Goal: Find specific page/section: Find specific page/section

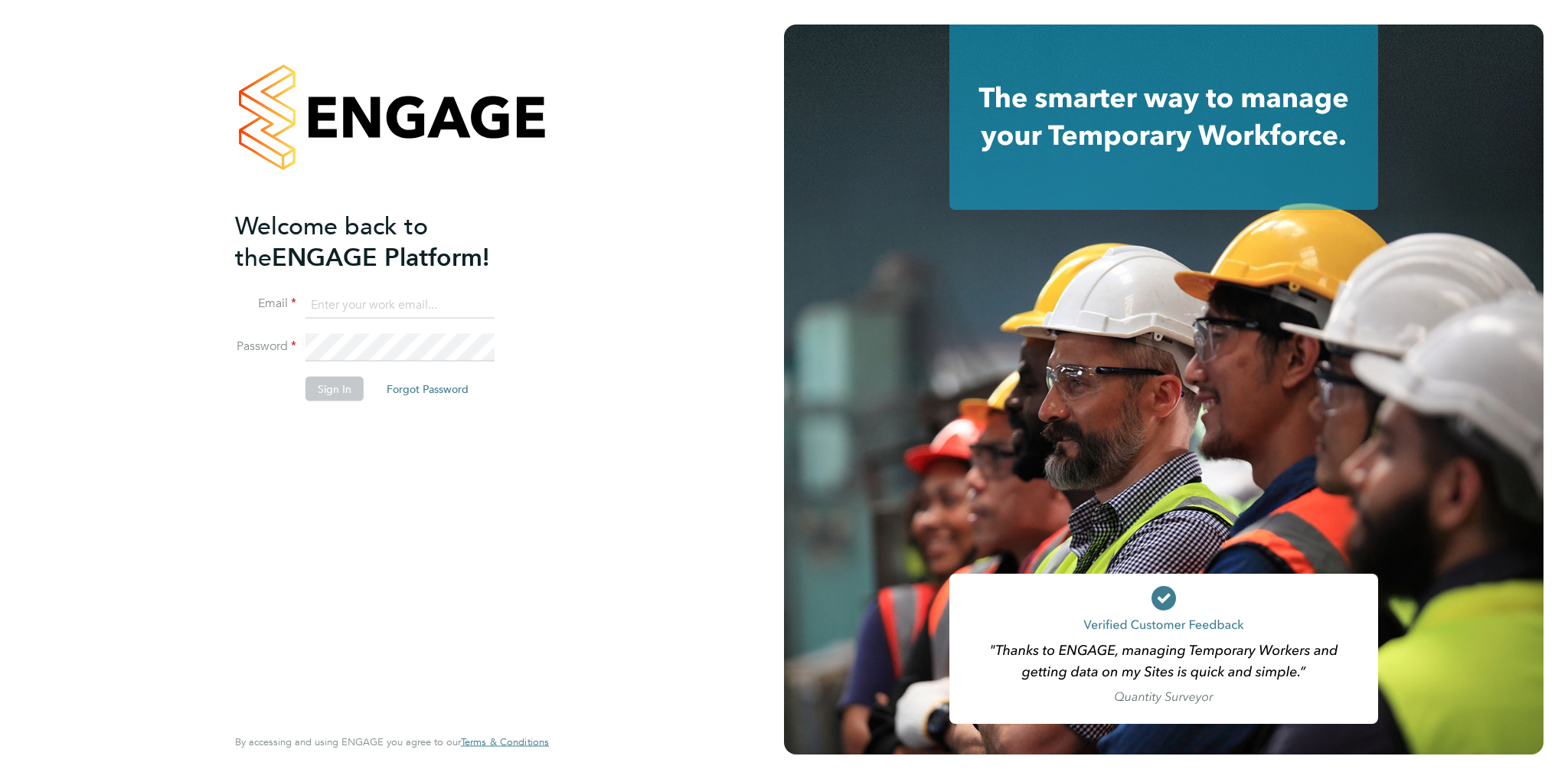
type input "[PERSON_NAME][EMAIL_ADDRESS][DOMAIN_NAME]"
click at [306, 394] on button "Sign In" at bounding box center [335, 388] width 58 height 24
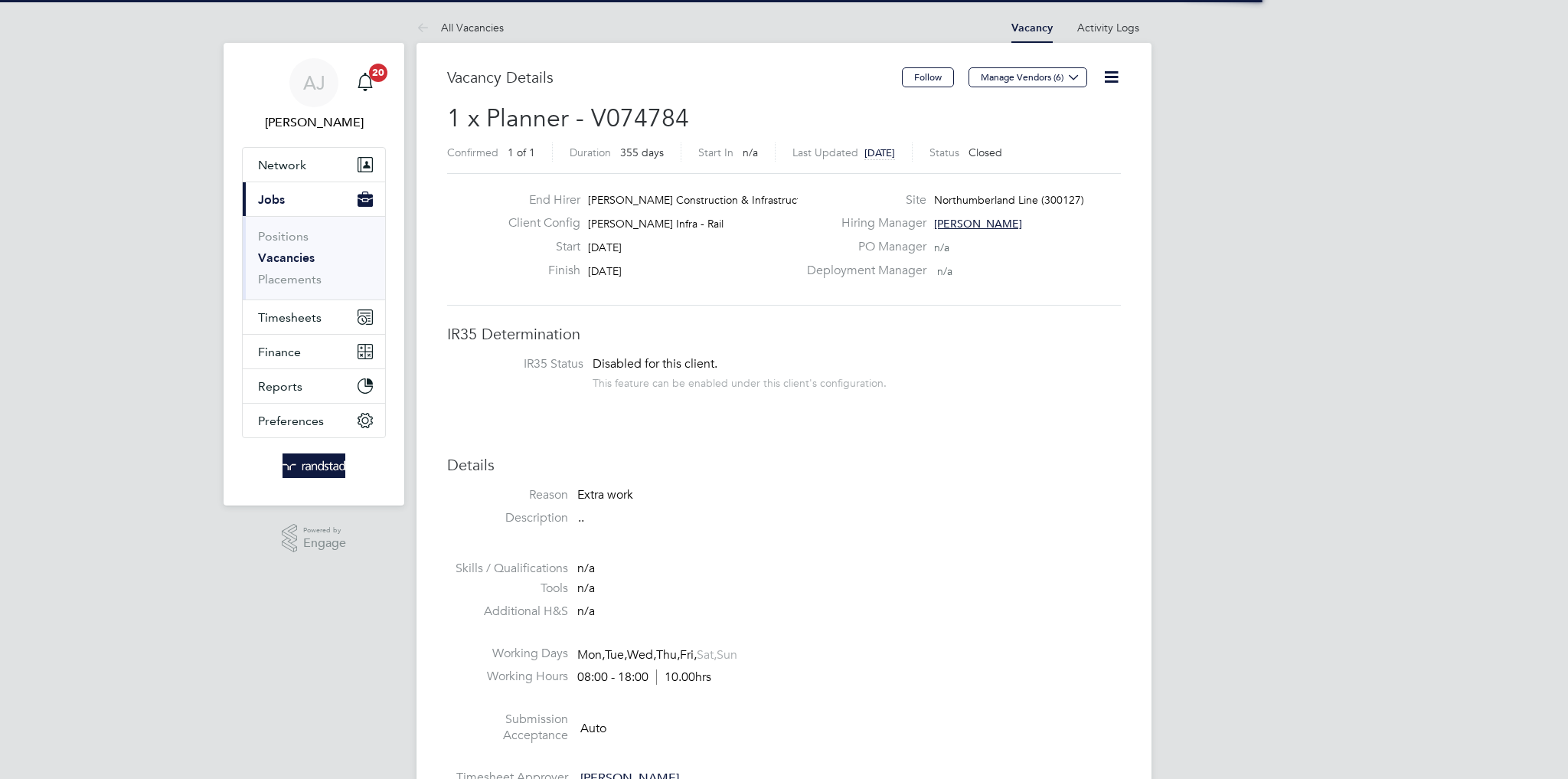
scroll to position [45, 107]
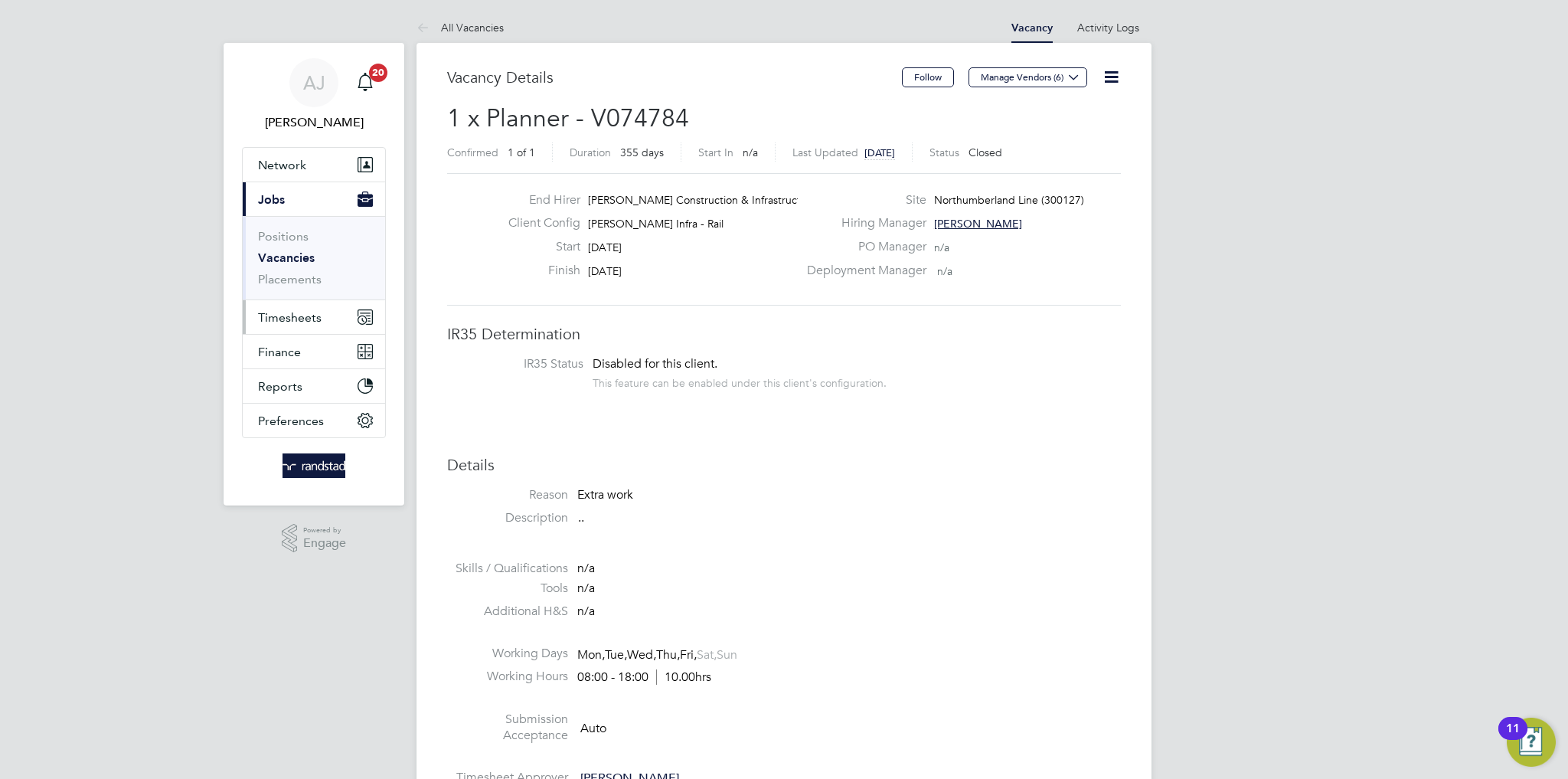
click at [293, 321] on span "Timesheets" at bounding box center [289, 318] width 63 height 15
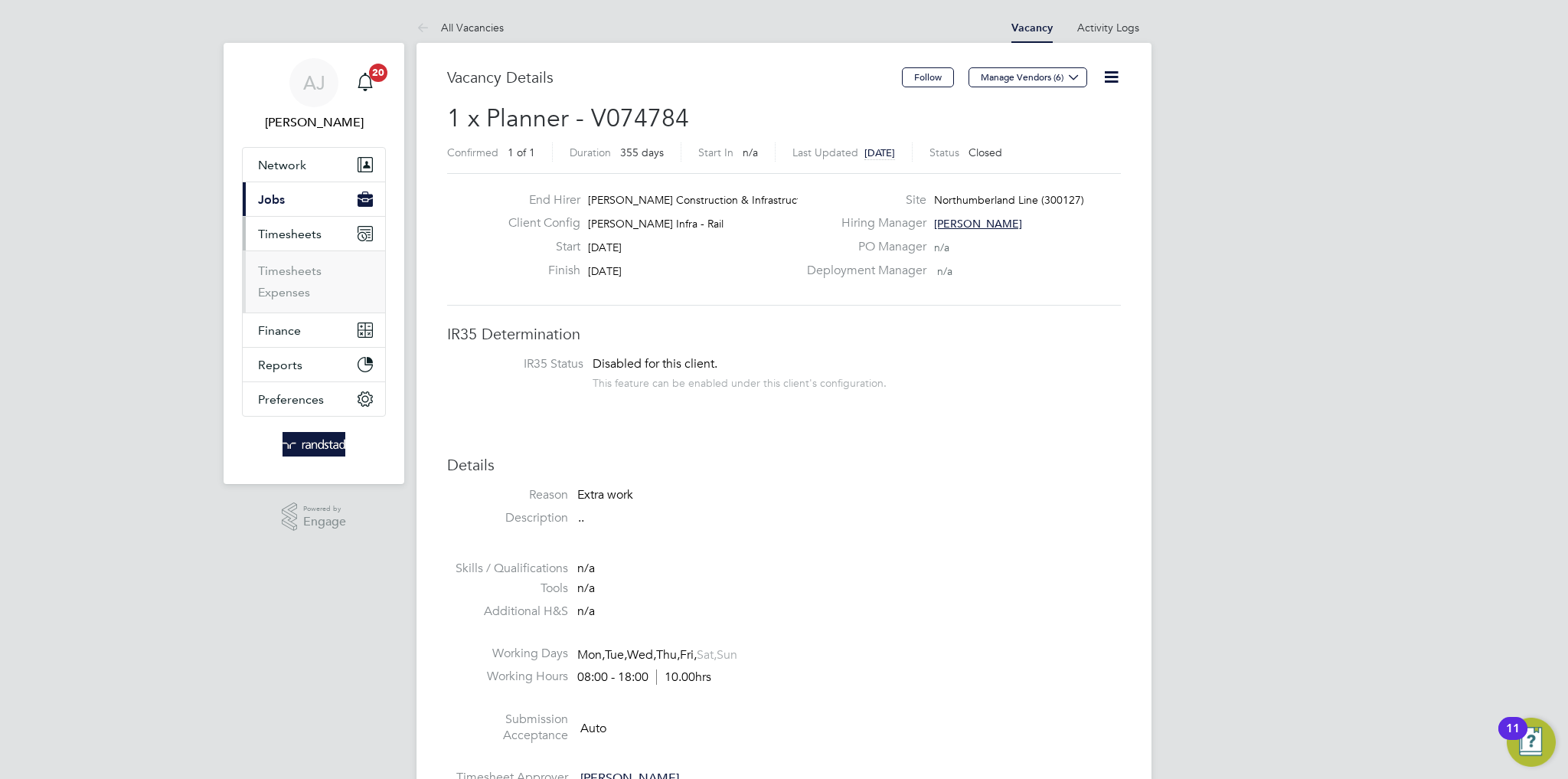
click at [287, 235] on span "Timesheets" at bounding box center [289, 234] width 63 height 15
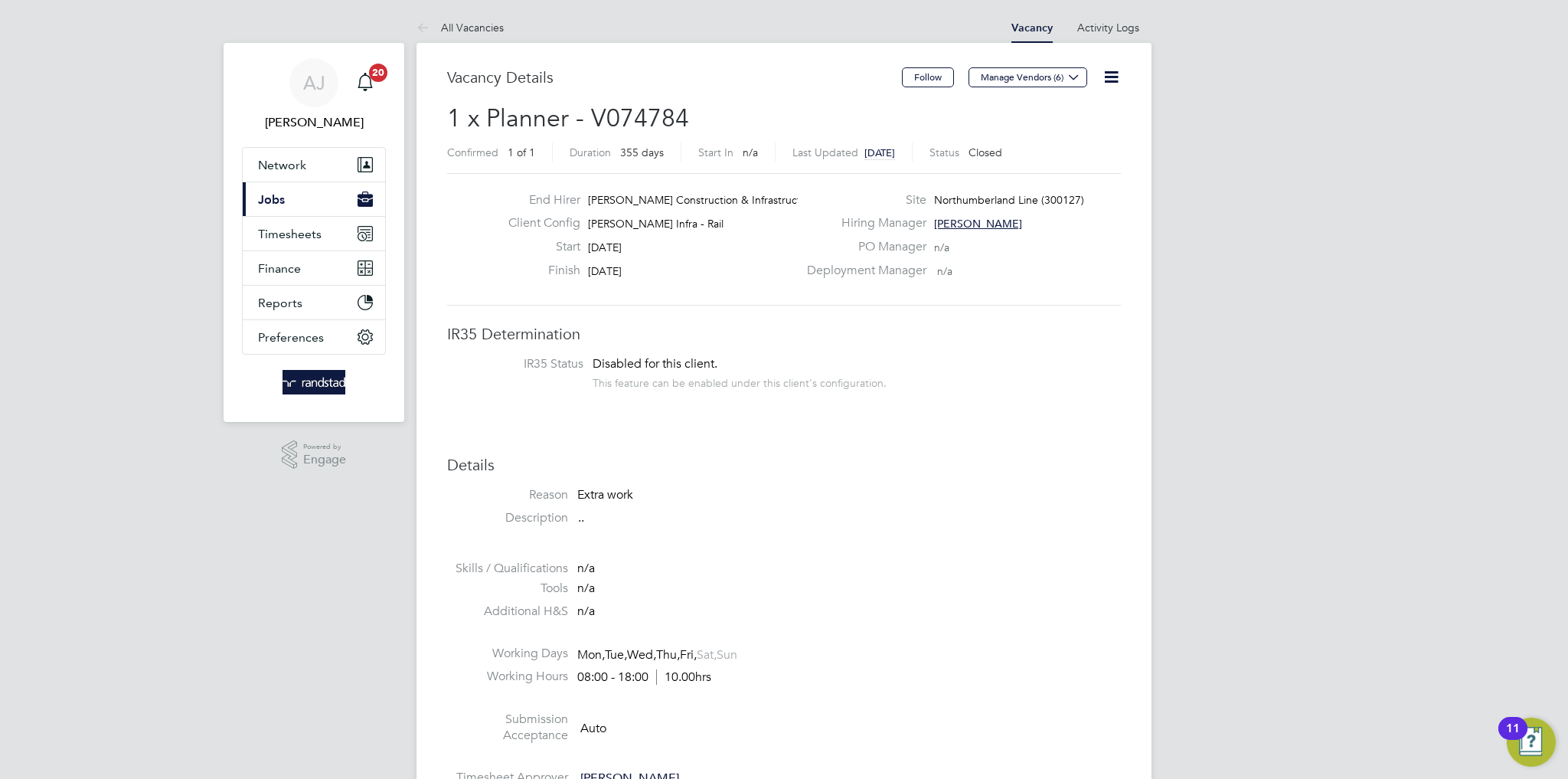
click at [285, 203] on button "Current page: Jobs" at bounding box center [313, 199] width 142 height 34
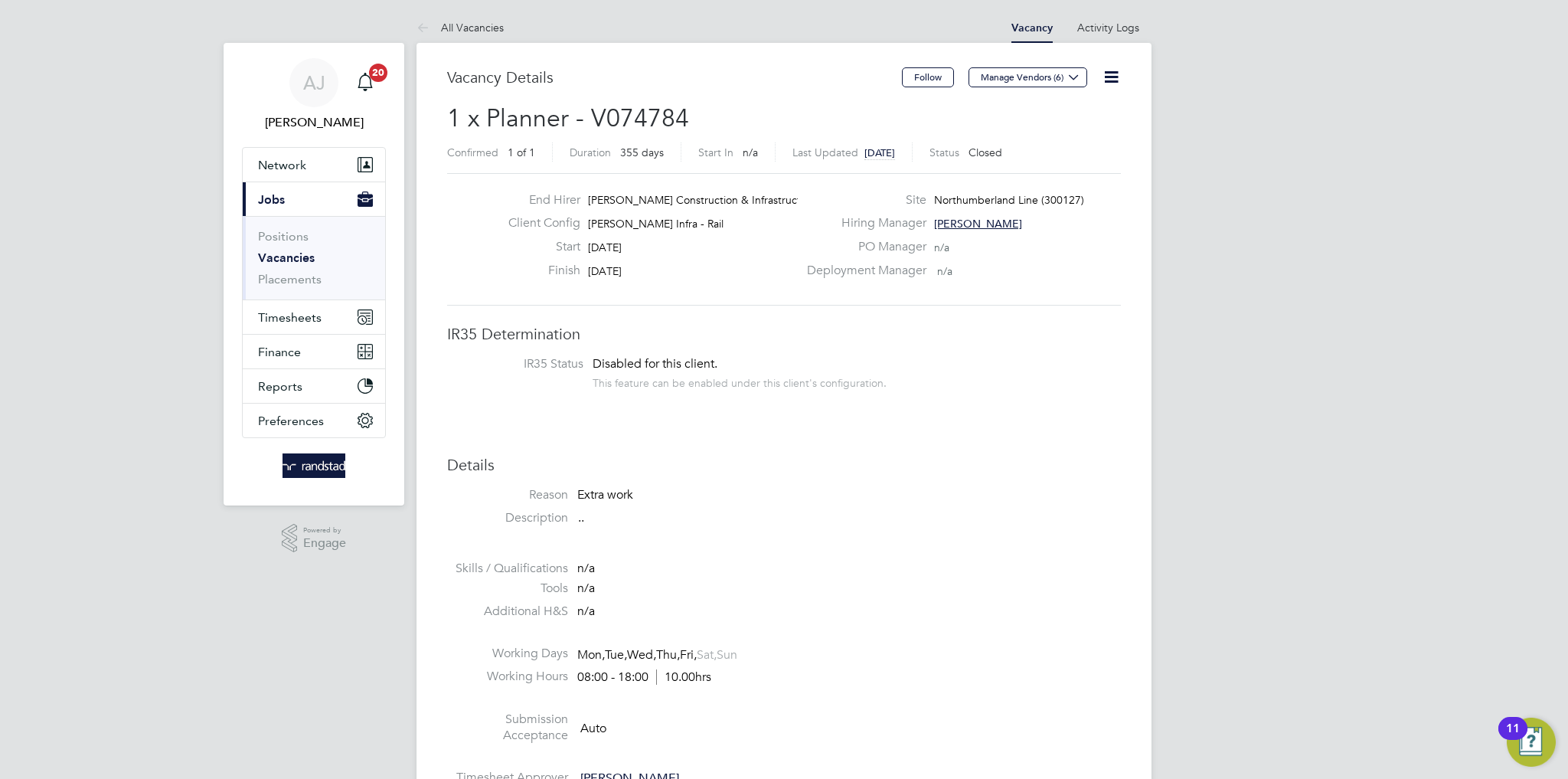
click at [296, 260] on link "Vacancies" at bounding box center [286, 257] width 56 height 15
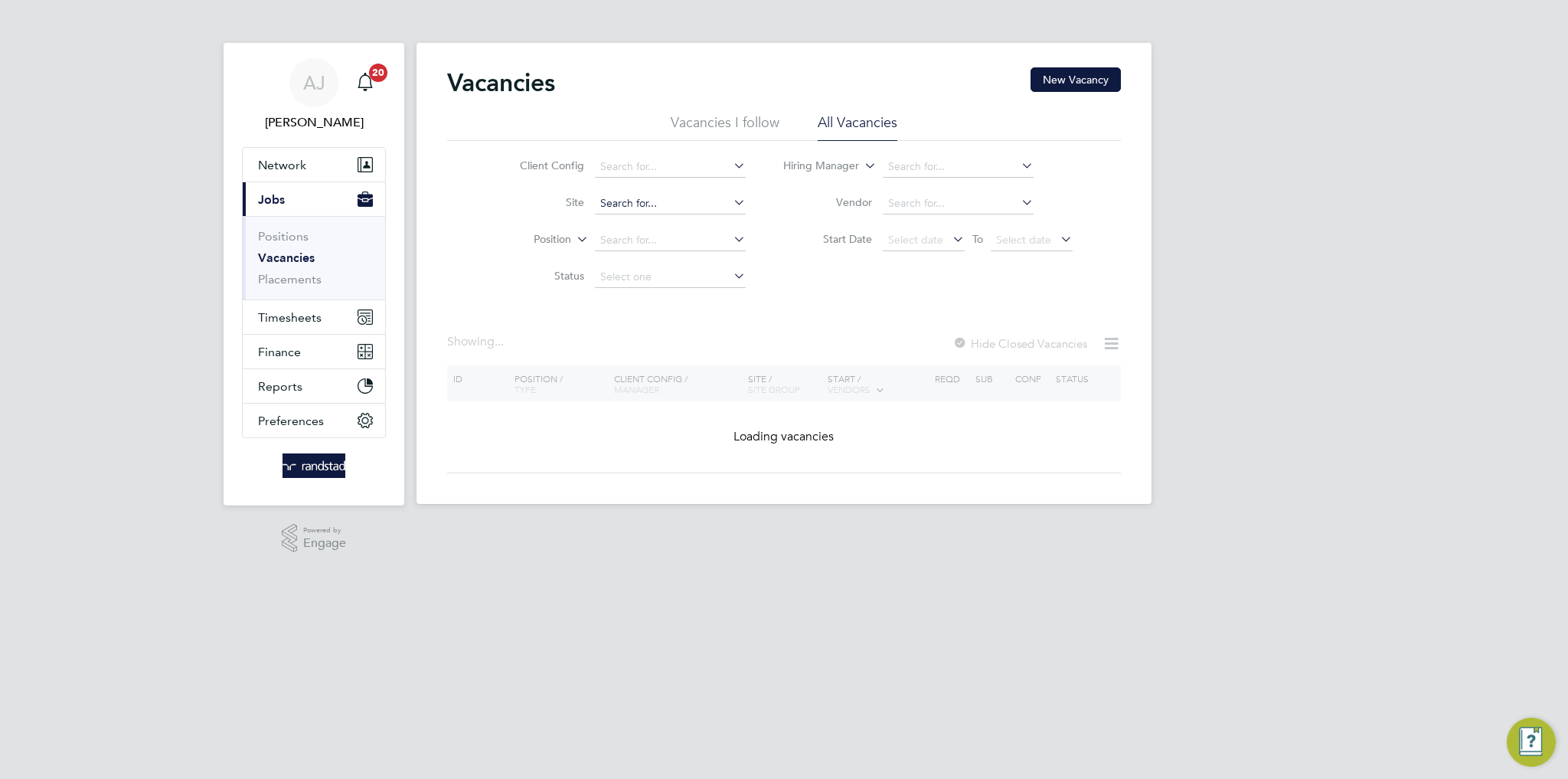
click at [653, 210] on input at bounding box center [670, 203] width 151 height 21
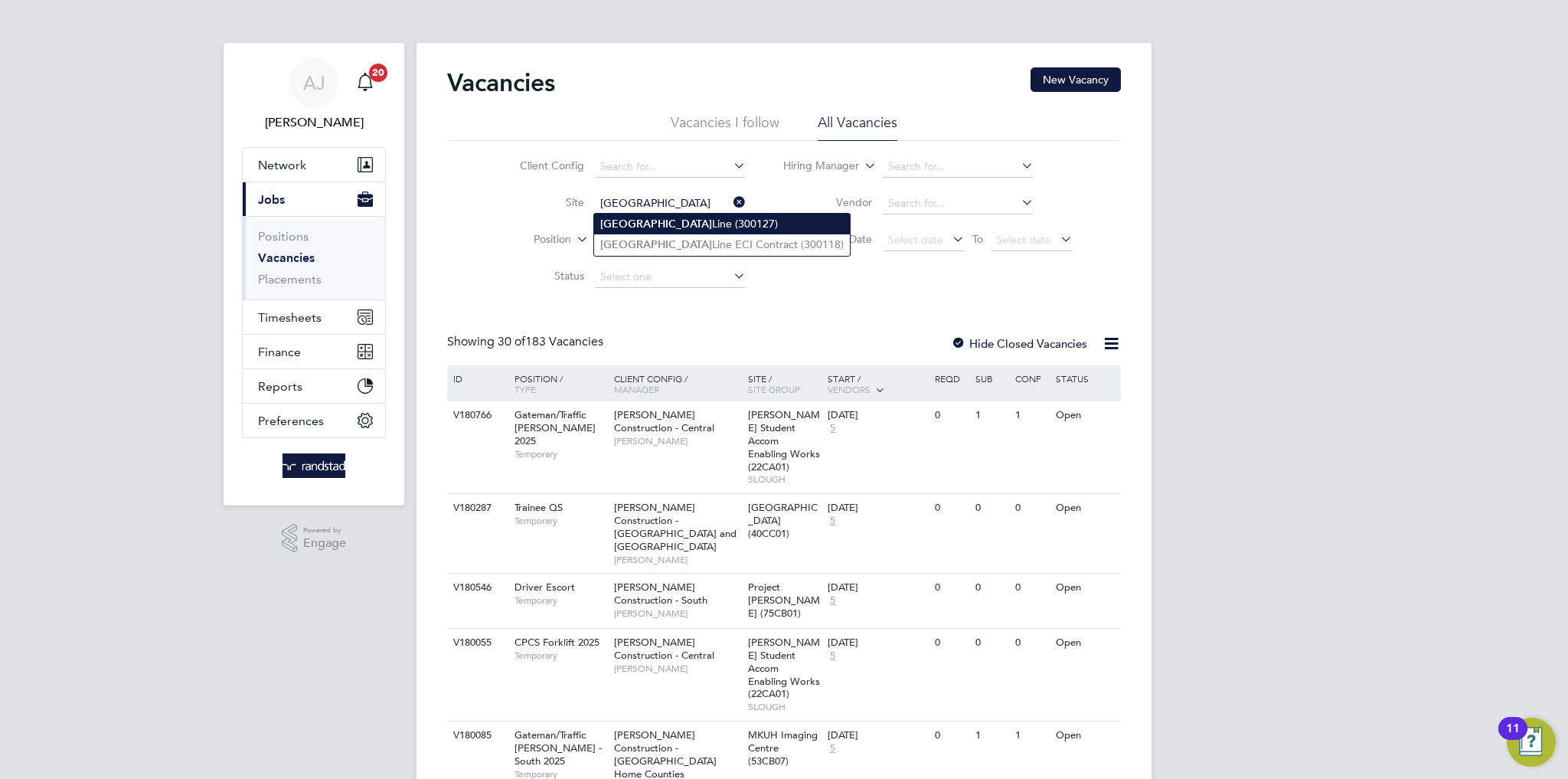
type input "Northumberland Line (300127)"
